Goal: Task Accomplishment & Management: Use online tool/utility

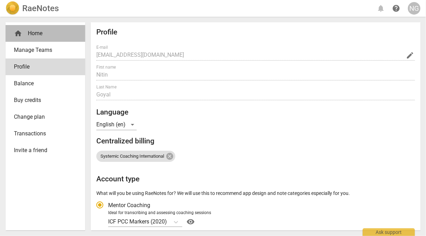
click at [41, 31] on div "home Home" at bounding box center [42, 33] width 57 height 8
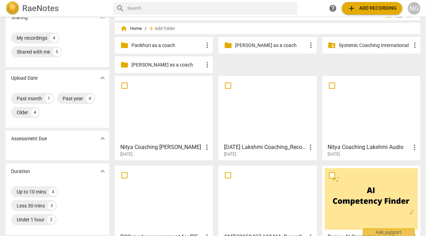
scroll to position [13, 0]
click at [260, 147] on h3 "[DATE] Lakshmi Coaching_Recording" at bounding box center [265, 147] width 82 height 8
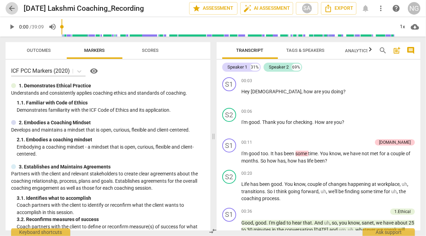
click at [16, 8] on span "arrow_back" at bounding box center [12, 8] width 8 height 8
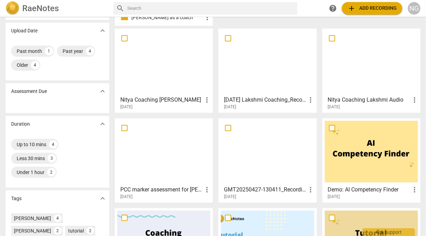
scroll to position [61, 0]
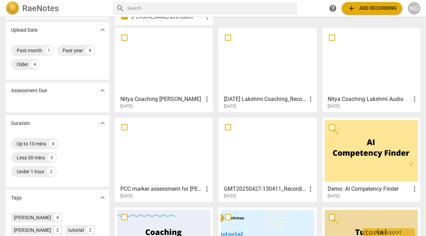
click at [263, 168] on div at bounding box center [267, 151] width 93 height 62
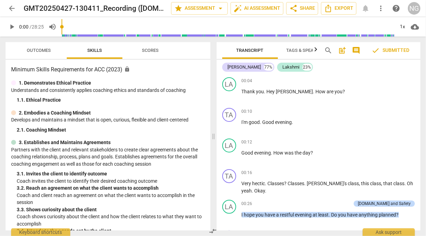
scroll to position [25, 0]
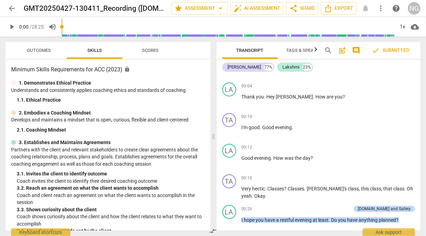
click at [13, 10] on span "arrow_back" at bounding box center [12, 8] width 8 height 8
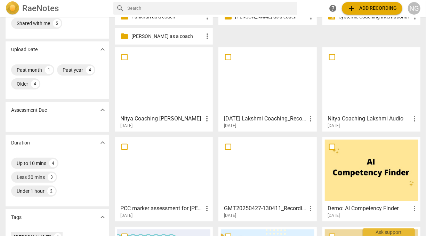
scroll to position [127, 0]
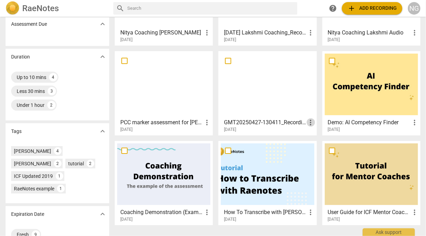
click at [309, 122] on span "more_vert" at bounding box center [311, 122] width 8 height 8
click at [253, 120] on div at bounding box center [213, 118] width 426 height 236
click at [228, 60] on input "checkbox" at bounding box center [228, 61] width 15 height 8
checkbox input "false"
click at [229, 60] on input "checkbox" at bounding box center [228, 61] width 15 height 8
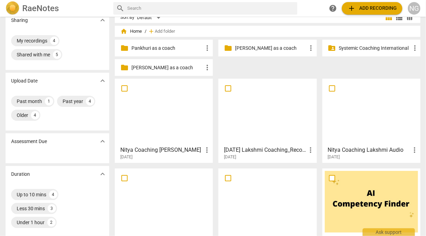
scroll to position [9, 0]
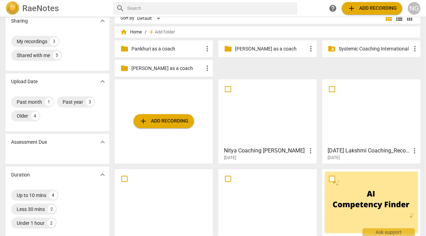
click at [155, 67] on p "[PERSON_NAME] as a coach" at bounding box center [167, 68] width 72 height 7
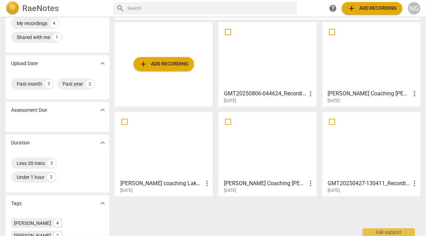
scroll to position [28, 0]
click at [331, 121] on input "checkbox" at bounding box center [332, 121] width 15 height 8
click at [411, 181] on span "more_vert" at bounding box center [414, 183] width 8 height 8
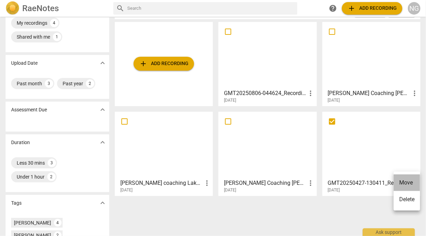
click at [408, 183] on li "Move" at bounding box center [407, 182] width 26 height 17
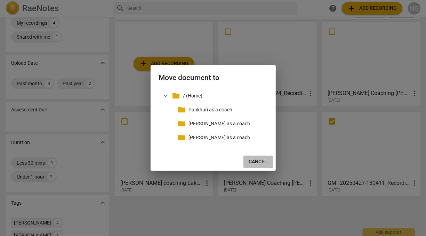
click at [256, 159] on span "Cancel" at bounding box center [258, 161] width 18 height 7
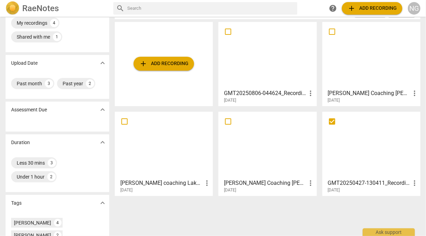
scroll to position [0, 0]
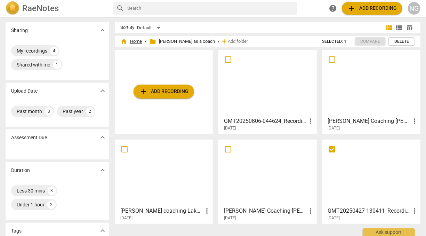
click at [135, 40] on span "home Home" at bounding box center [131, 41] width 22 height 7
checkbox input "true"
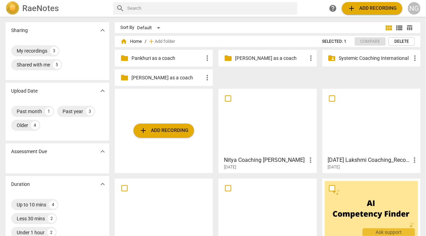
click at [153, 40] on span "add" at bounding box center [151, 41] width 7 height 7
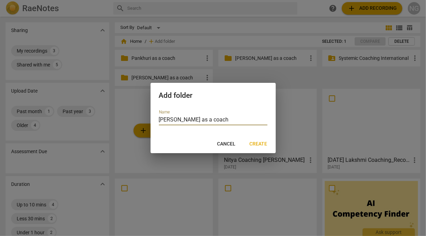
type input "[PERSON_NAME] as a coach"
click at [263, 143] on span "Create" at bounding box center [259, 143] width 18 height 7
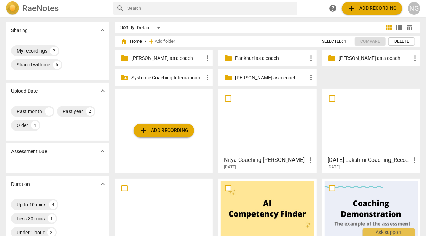
click at [257, 75] on p "[PERSON_NAME] as a coach" at bounding box center [271, 77] width 72 height 7
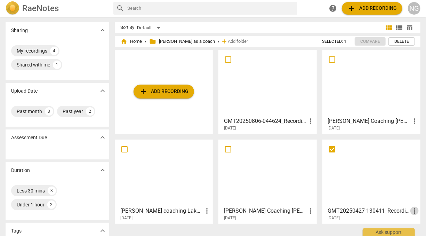
click at [413, 212] on span "more_vert" at bounding box center [414, 211] width 8 height 8
click at [406, 203] on li "Move" at bounding box center [407, 202] width 26 height 17
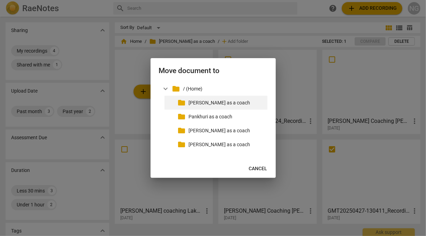
click at [187, 100] on div "folder Lakshmi as a coach" at bounding box center [215, 103] width 103 height 14
click at [215, 105] on p "[PERSON_NAME] as a coach" at bounding box center [227, 102] width 76 height 7
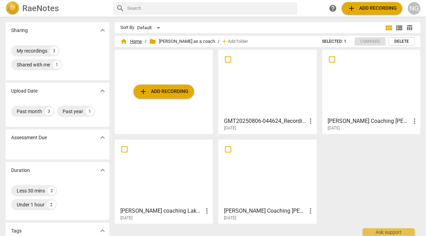
click at [137, 41] on span "home Home" at bounding box center [131, 41] width 22 height 7
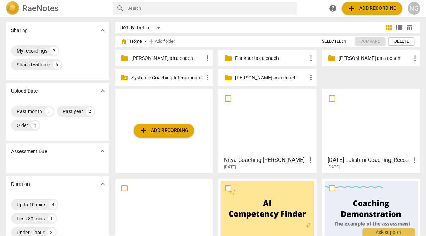
click at [353, 154] on div "[DATE] Lakshmi Coaching_Recording more_vert [DATE]" at bounding box center [372, 161] width 94 height 17
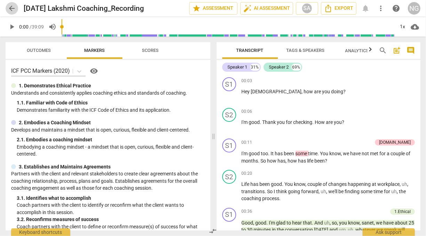
click at [13, 8] on span "arrow_back" at bounding box center [12, 8] width 8 height 8
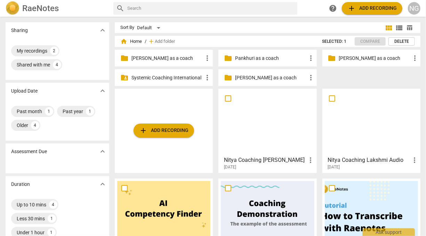
click at [151, 77] on p "Systemic Coaching International" at bounding box center [167, 77] width 72 height 7
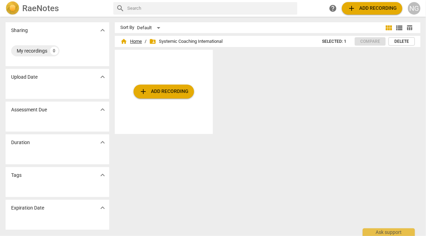
click at [134, 43] on span "home Home" at bounding box center [131, 41] width 22 height 7
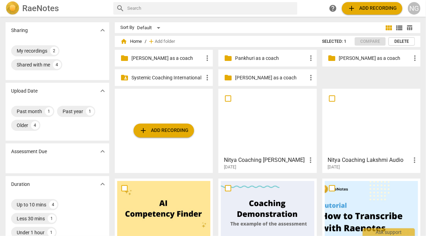
click at [170, 56] on p "[PERSON_NAME] as a coach" at bounding box center [167, 58] width 72 height 7
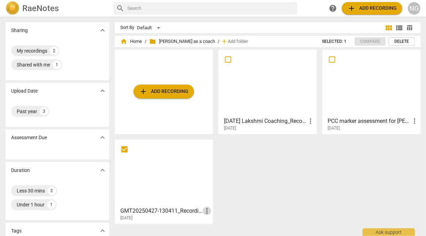
click at [208, 211] on span "more_vert" at bounding box center [207, 211] width 8 height 8
click at [265, 189] on div at bounding box center [213, 118] width 426 height 236
click at [184, 175] on div at bounding box center [163, 173] width 93 height 62
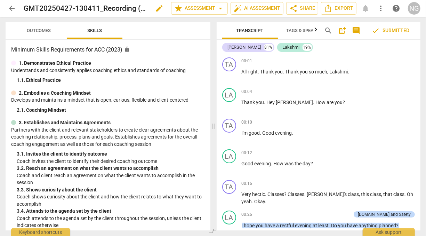
click at [133, 8] on h2 "GMT20250427-130411_Recording ([DOMAIN_NAME])" at bounding box center [86, 8] width 124 height 9
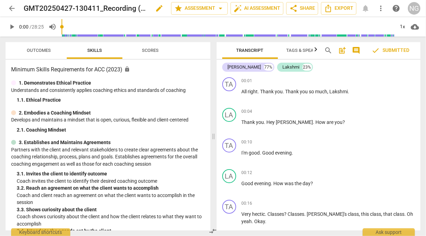
click at [79, 6] on h2 "GMT20250427-130411_Recording ([DOMAIN_NAME])" at bounding box center [86, 8] width 124 height 9
click at [157, 8] on span "edit" at bounding box center [159, 8] width 8 height 8
type input "Lakshmi Coaching [PERSON_NAME] ACC Minimum skils([DOMAIN_NAME])"
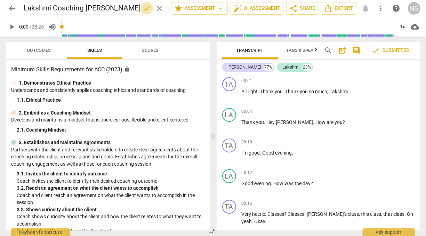
click at [145, 5] on span "done" at bounding box center [147, 8] width 8 height 8
click at [12, 7] on span "arrow_back" at bounding box center [12, 8] width 8 height 8
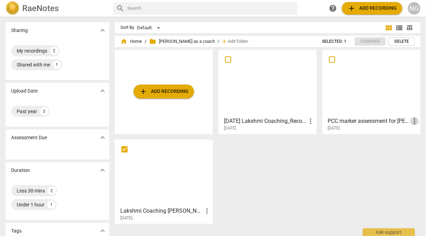
click at [410, 122] on span "more_vert" at bounding box center [414, 121] width 8 height 8
drag, startPoint x: 354, startPoint y: 161, endPoint x: 341, endPoint y: 120, distance: 42.2
click at [341, 120] on div at bounding box center [213, 118] width 426 height 236
click at [341, 120] on h3 "PCC marker assessment for [PERSON_NAME] coaching [PERSON_NAME]" at bounding box center [369, 121] width 82 height 8
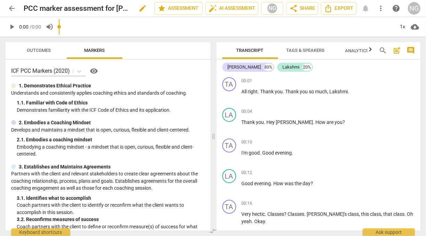
click at [142, 8] on span "edit" at bounding box center [142, 8] width 8 height 8
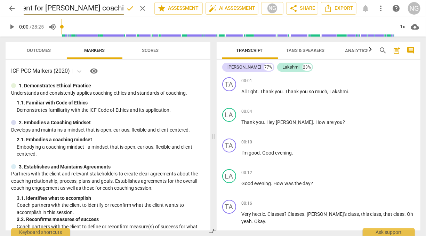
click at [54, 8] on input "PCC marker assessment for [PERSON_NAME] coaching [PERSON_NAME]" at bounding box center [74, 8] width 100 height 13
type input "PCC assessment for [PERSON_NAME] coaching [PERSON_NAME]"
click at [128, 7] on span "done" at bounding box center [130, 8] width 8 height 8
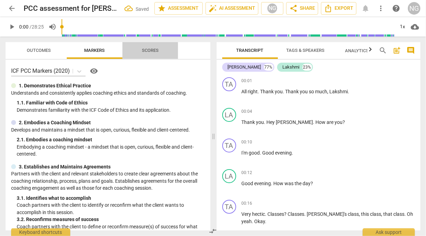
click at [152, 51] on span "Scores" at bounding box center [150, 50] width 17 height 5
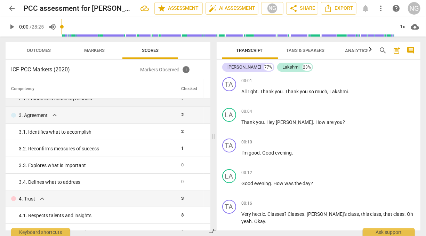
scroll to position [60, 0]
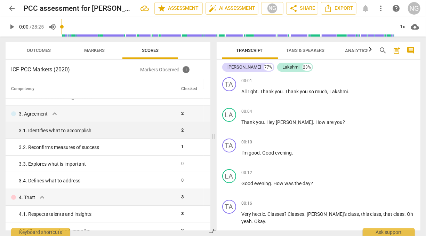
click at [81, 128] on div "3. 1. Identifies what to accomplish" at bounding box center [97, 130] width 157 height 7
click at [181, 129] on span "2" at bounding box center [182, 129] width 2 height 5
click at [160, 131] on div "3. 1. Identifies what to accomplish" at bounding box center [97, 130] width 157 height 7
